Goal: Complete application form

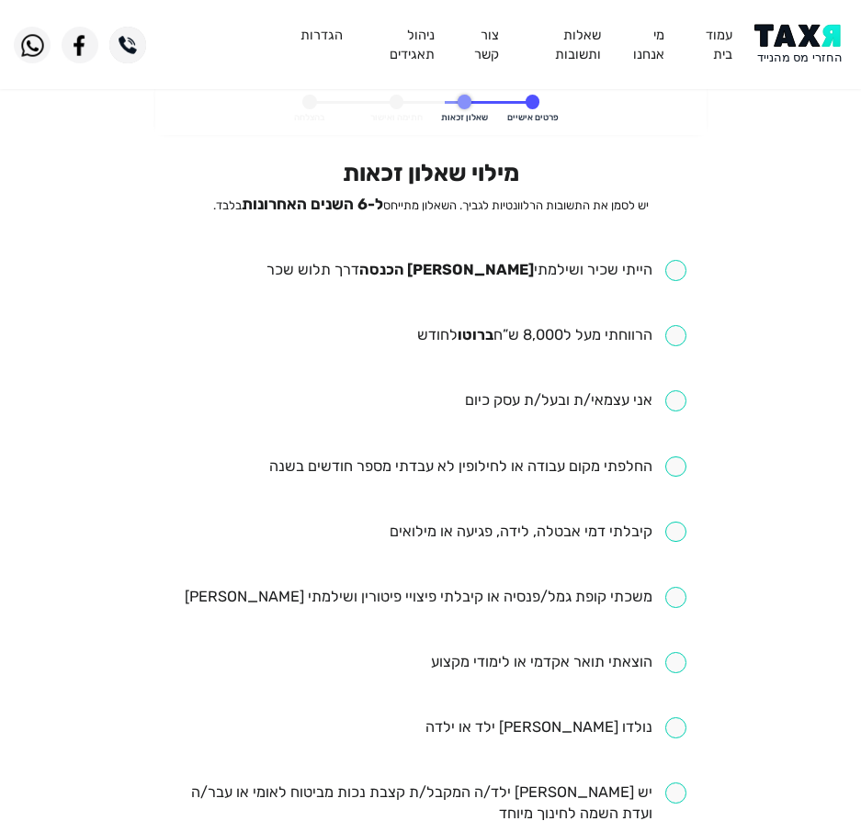
click at [515, 237] on div "מילוי שאלון זכאות יש לסמן את התשובות הרלוונטיות לגביך. השאלון מתייחס ל-6 השנים …" at bounding box center [431, 710] width 512 height 1102
click at [519, 262] on input "checkbox" at bounding box center [476, 270] width 420 height 21
checkbox input "true"
click at [473, 329] on input "checkbox" at bounding box center [551, 335] width 269 height 21
checkbox input "true"
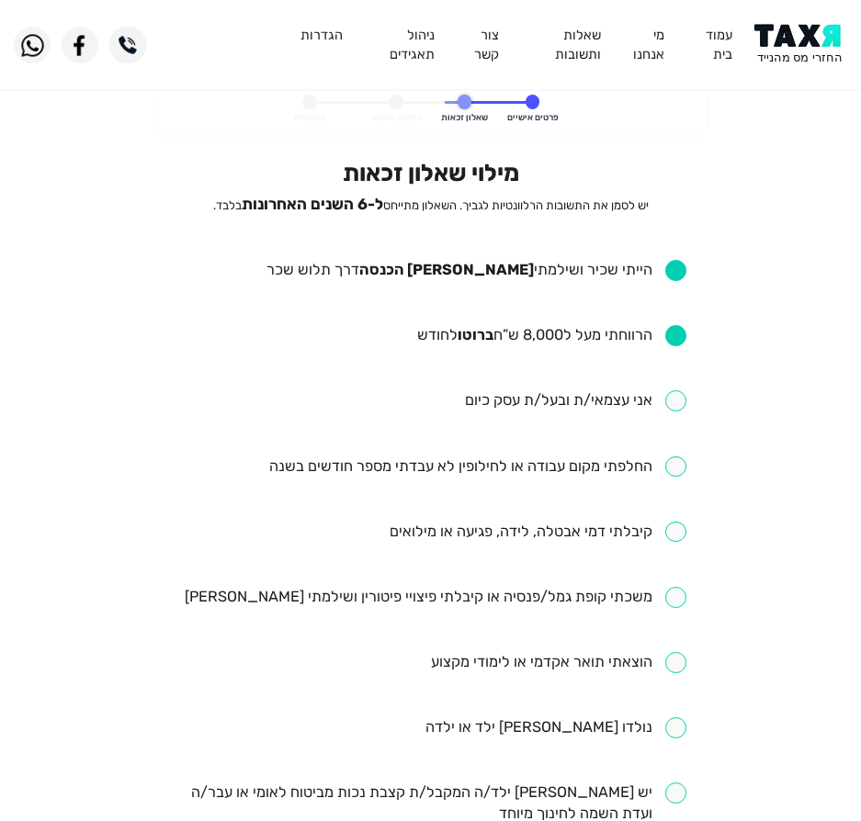
click at [525, 461] on input "checkbox" at bounding box center [477, 467] width 417 height 21
checkbox input "true"
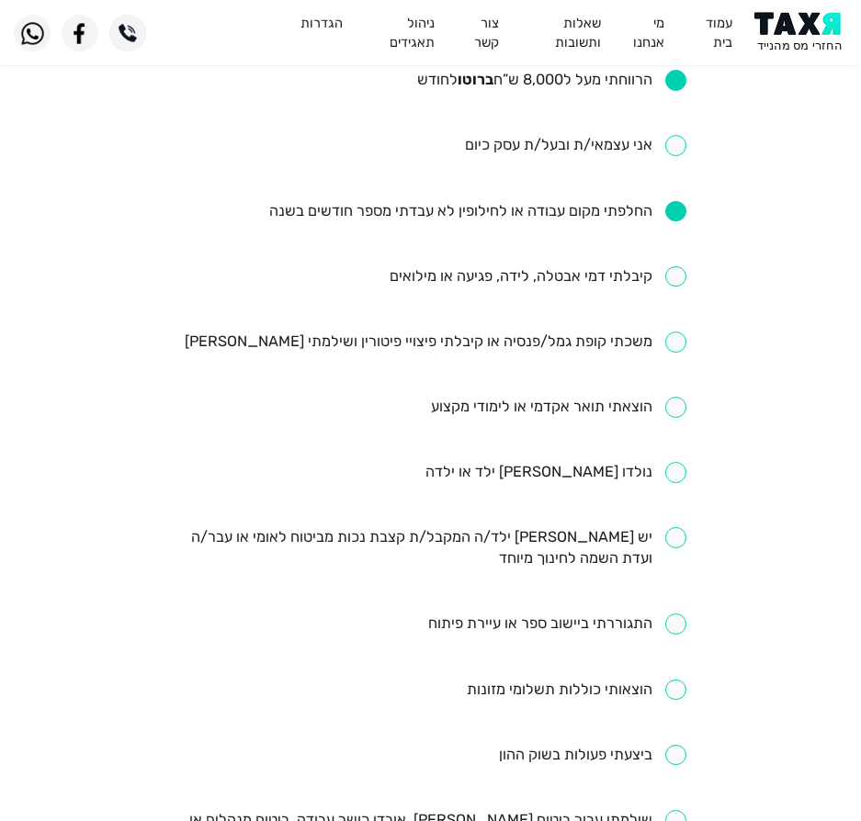
scroll to position [276, 0]
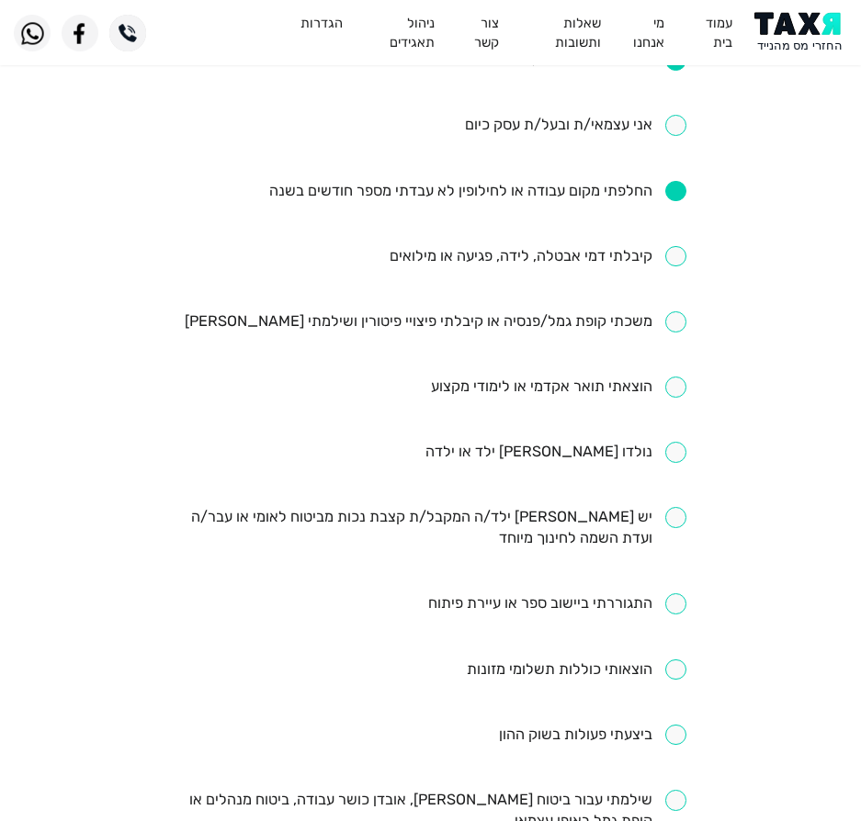
click at [495, 262] on input "checkbox" at bounding box center [538, 256] width 297 height 21
checkbox input "true"
click at [488, 323] on input "checkbox" at bounding box center [436, 321] width 502 height 21
click at [555, 335] on ul "הייתי שכיר ושילמתי [PERSON_NAME] הכנסה דרך תלוש שכר הרווחתי מעל ל8,000 ש”ח ברוט…" at bounding box center [431, 484] width 512 height 1001
click at [569, 324] on input "checkbox" at bounding box center [436, 321] width 502 height 21
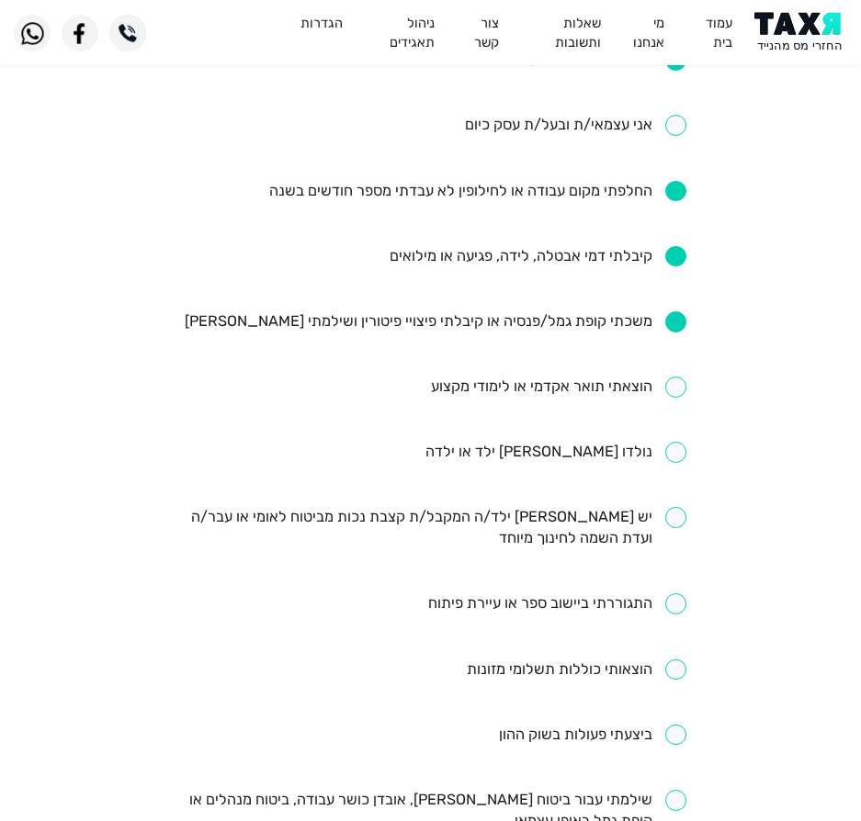
checkbox input "false"
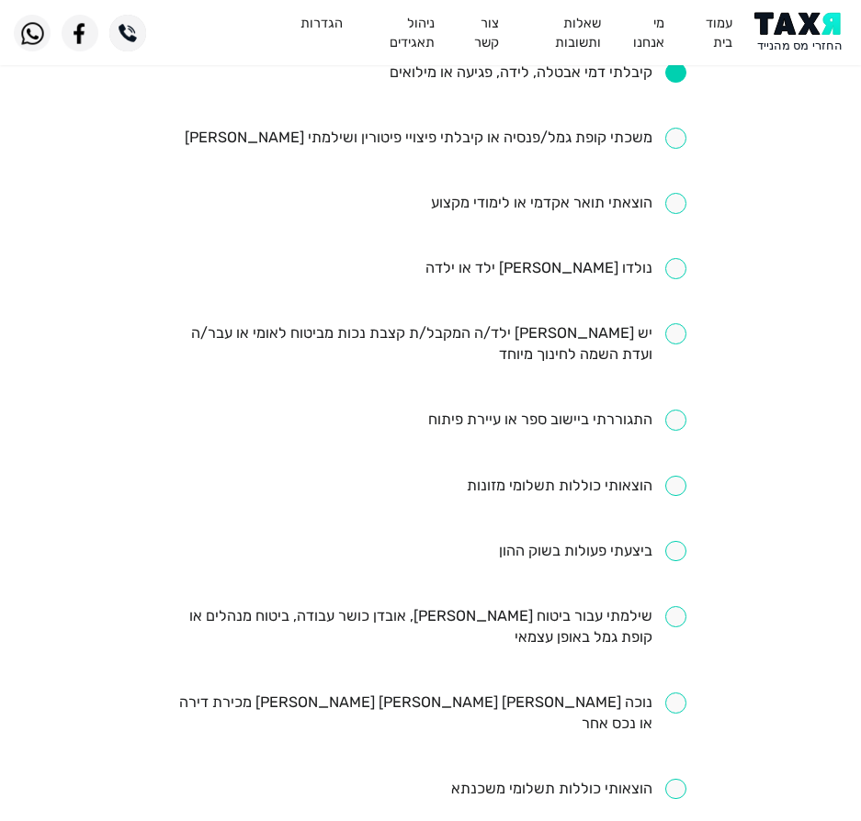
scroll to position [551, 0]
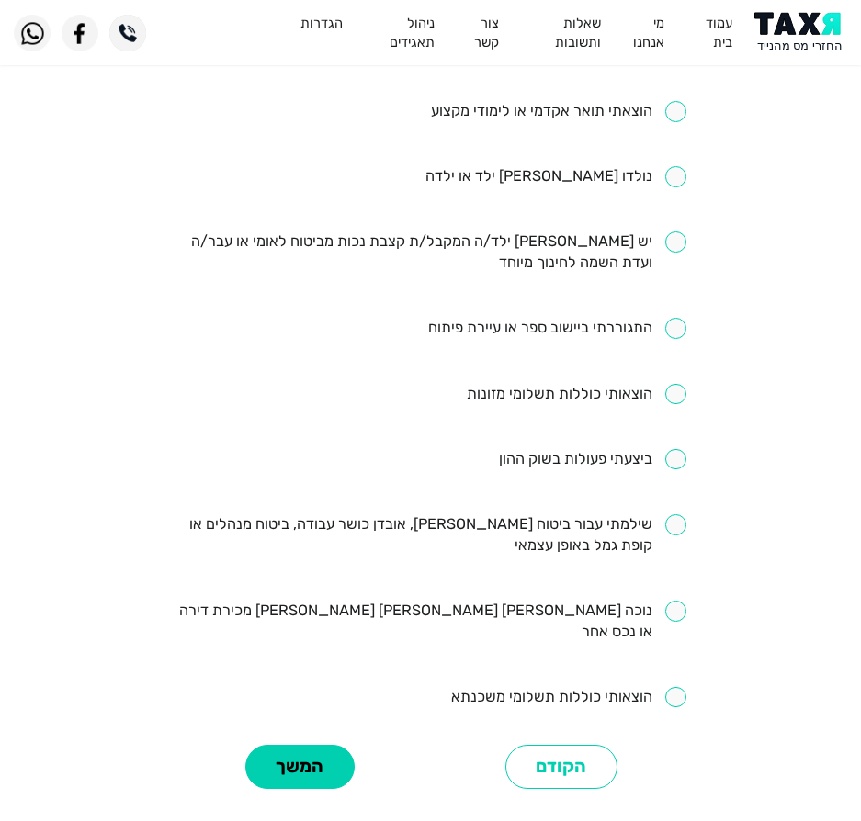
click at [539, 523] on input "checkbox" at bounding box center [431, 536] width 512 height 42
checkbox input "true"
click at [319, 745] on button "המשך" at bounding box center [299, 767] width 109 height 45
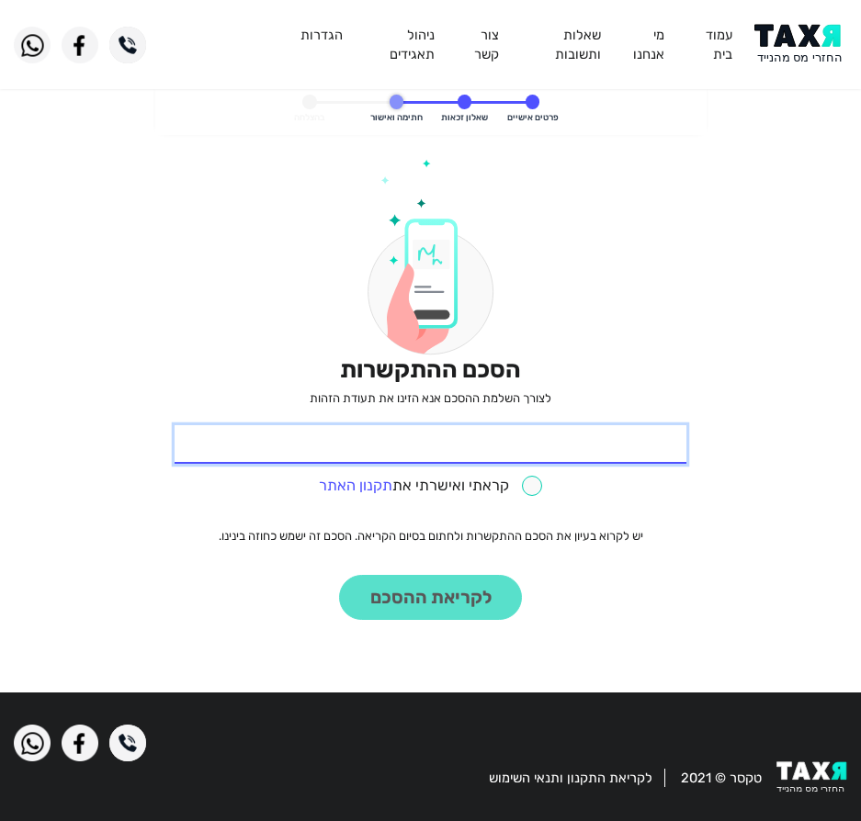
click at [503, 436] on input "* תעודת זהות" at bounding box center [431, 444] width 512 height 39
type input "323039586"
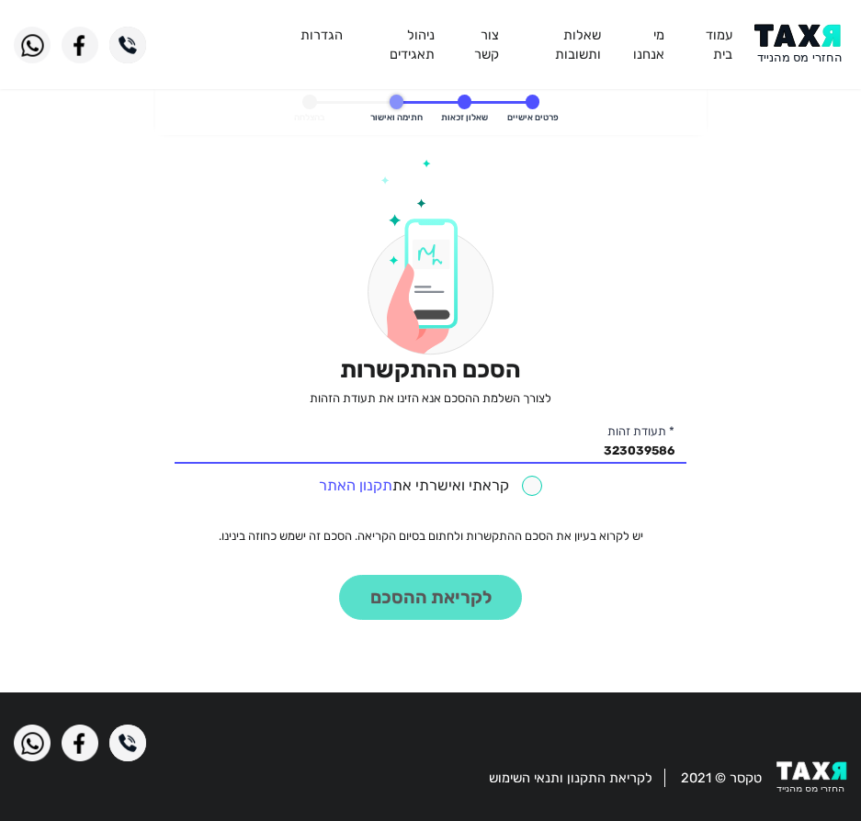
click at [473, 482] on input "checkbox" at bounding box center [431, 486] width 224 height 21
checkbox input "true"
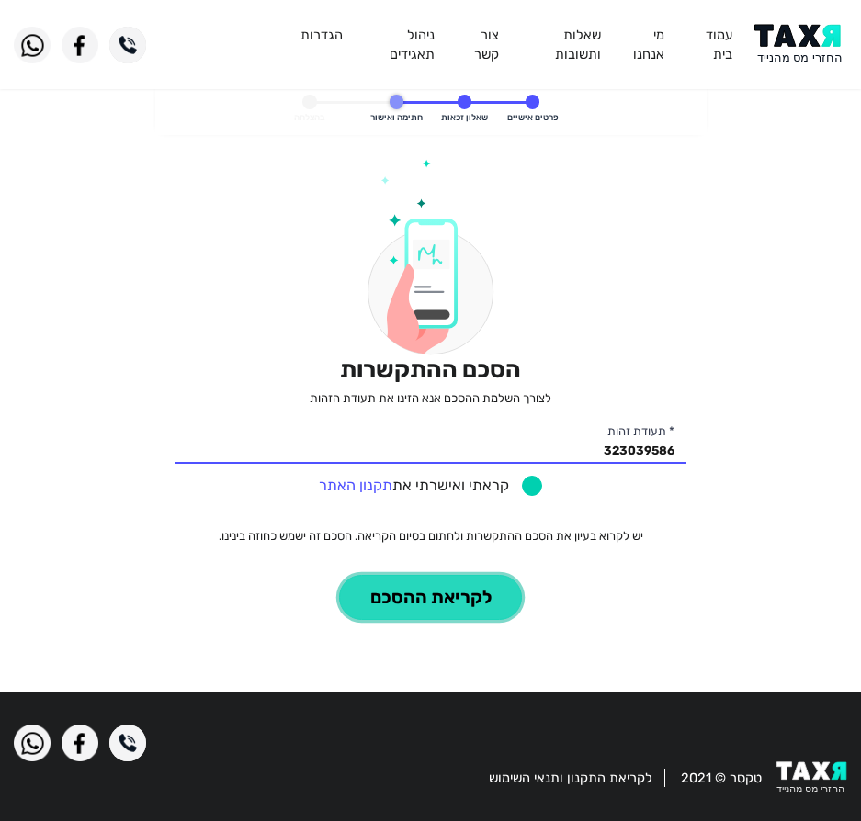
click at [456, 592] on button "לקריאת ההסכם" at bounding box center [430, 597] width 183 height 45
